Goal: Task Accomplishment & Management: Manage account settings

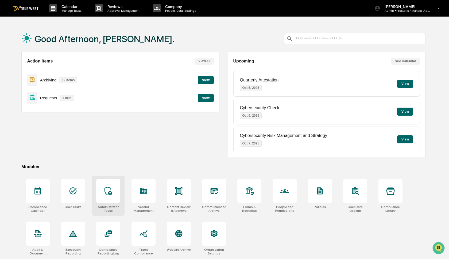
click at [110, 188] on icon at bounding box center [108, 191] width 7 height 9
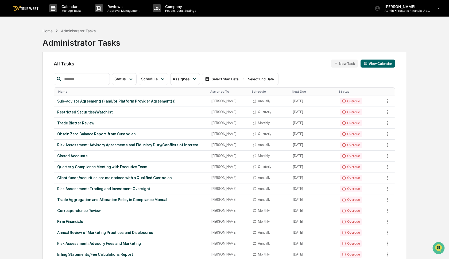
click at [97, 79] on input "text" at bounding box center [84, 79] width 45 height 7
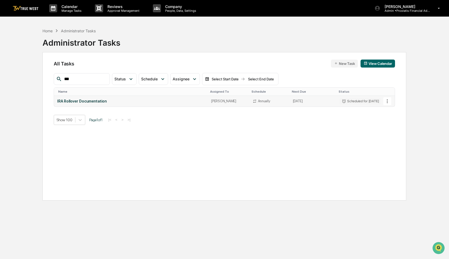
type input "***"
click at [387, 102] on icon at bounding box center [387, 101] width 6 height 6
click at [398, 134] on li "Delete Task" at bounding box center [405, 130] width 43 height 10
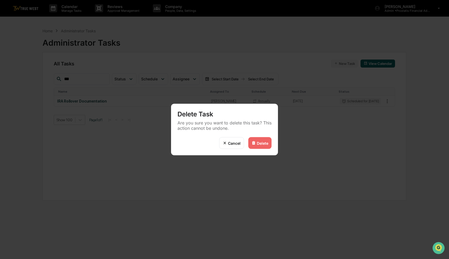
click at [261, 144] on div "Delete" at bounding box center [262, 143] width 11 height 5
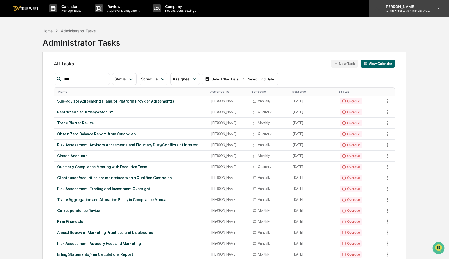
click at [403, 12] on p "Admin • Prostatis Financial Advisors" at bounding box center [405, 11] width 50 height 4
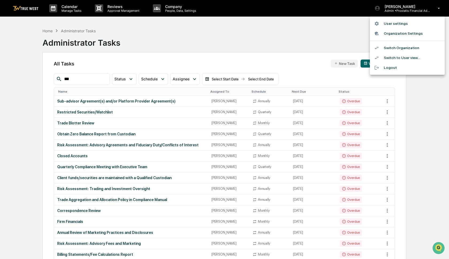
click at [398, 45] on li "Switch Organization" at bounding box center [407, 48] width 75 height 10
